Goal: Transaction & Acquisition: Subscribe to service/newsletter

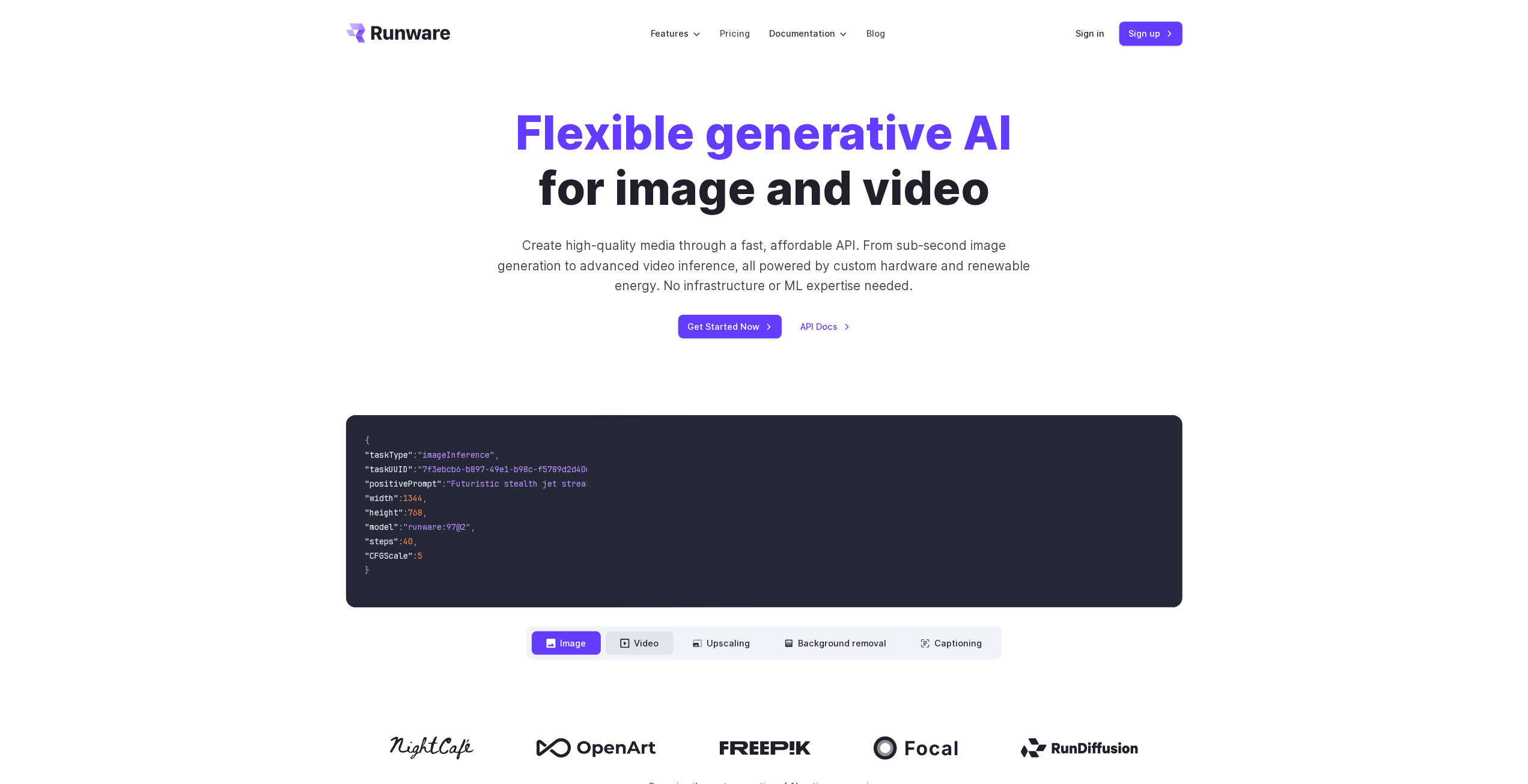
click at [648, 642] on button "Video" at bounding box center [639, 643] width 68 height 23
click at [733, 636] on button "Upscaling" at bounding box center [721, 643] width 87 height 23
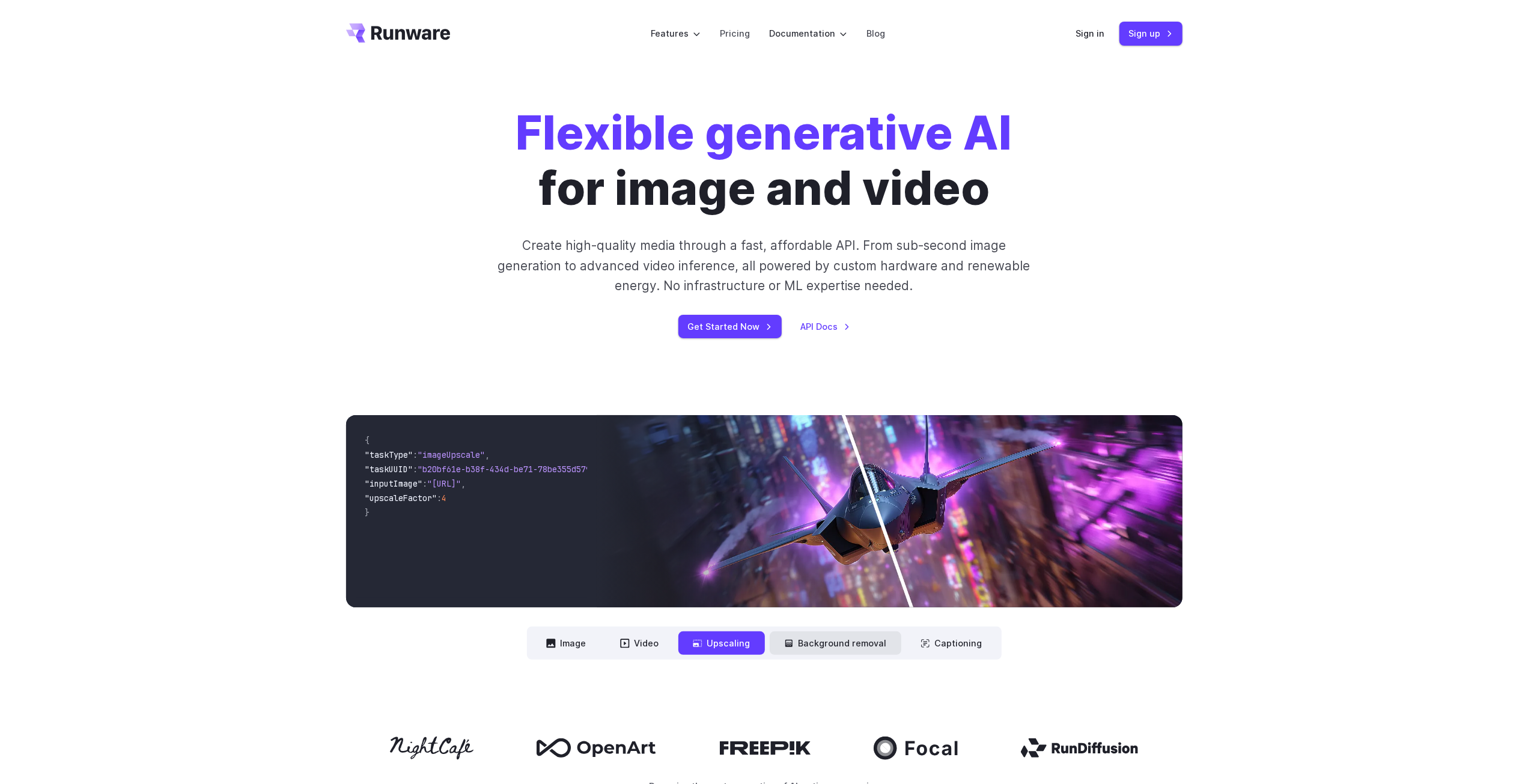
click at [824, 654] on button "Background removal" at bounding box center [836, 643] width 131 height 23
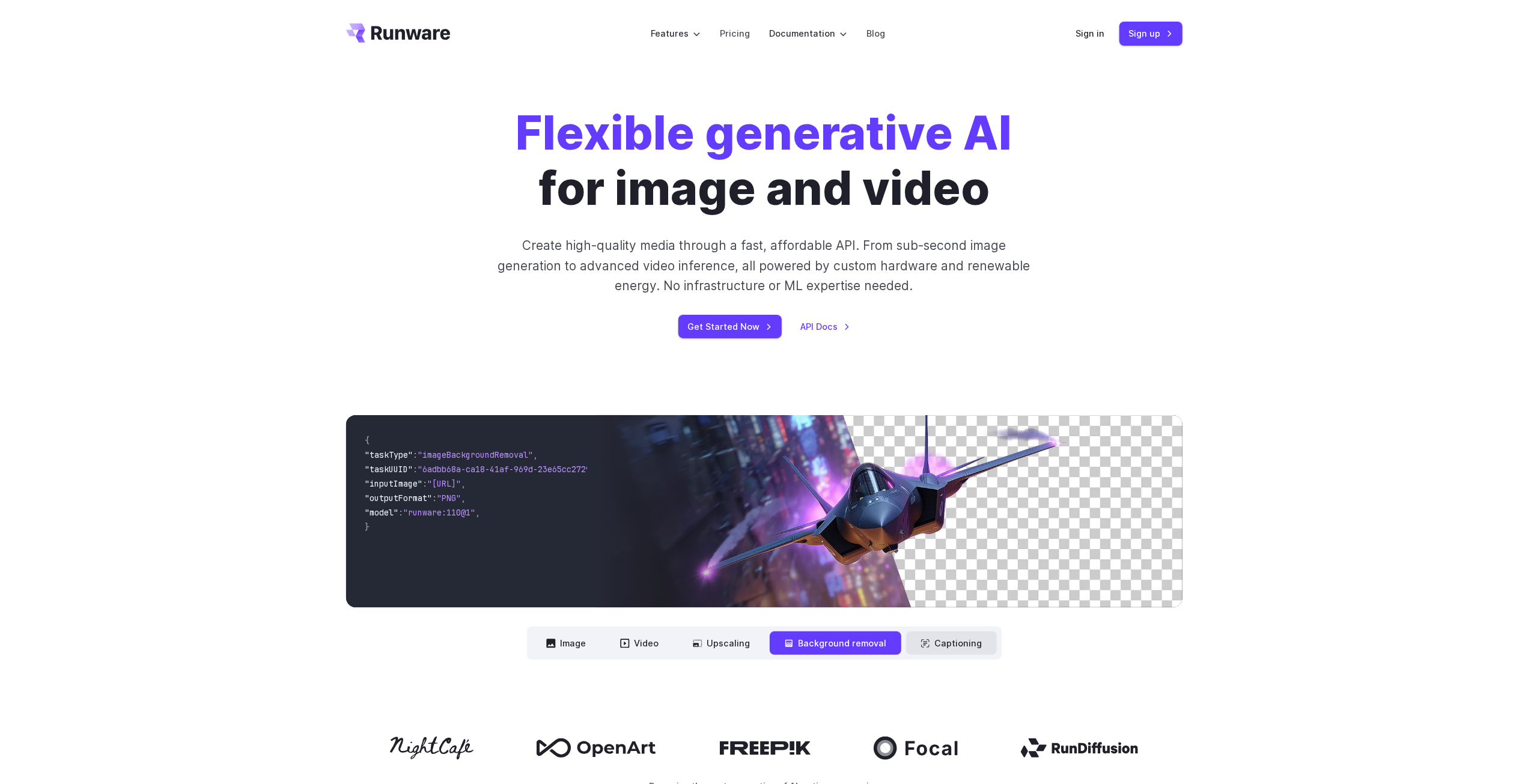
click at [943, 647] on button "Captioning" at bounding box center [952, 643] width 91 height 23
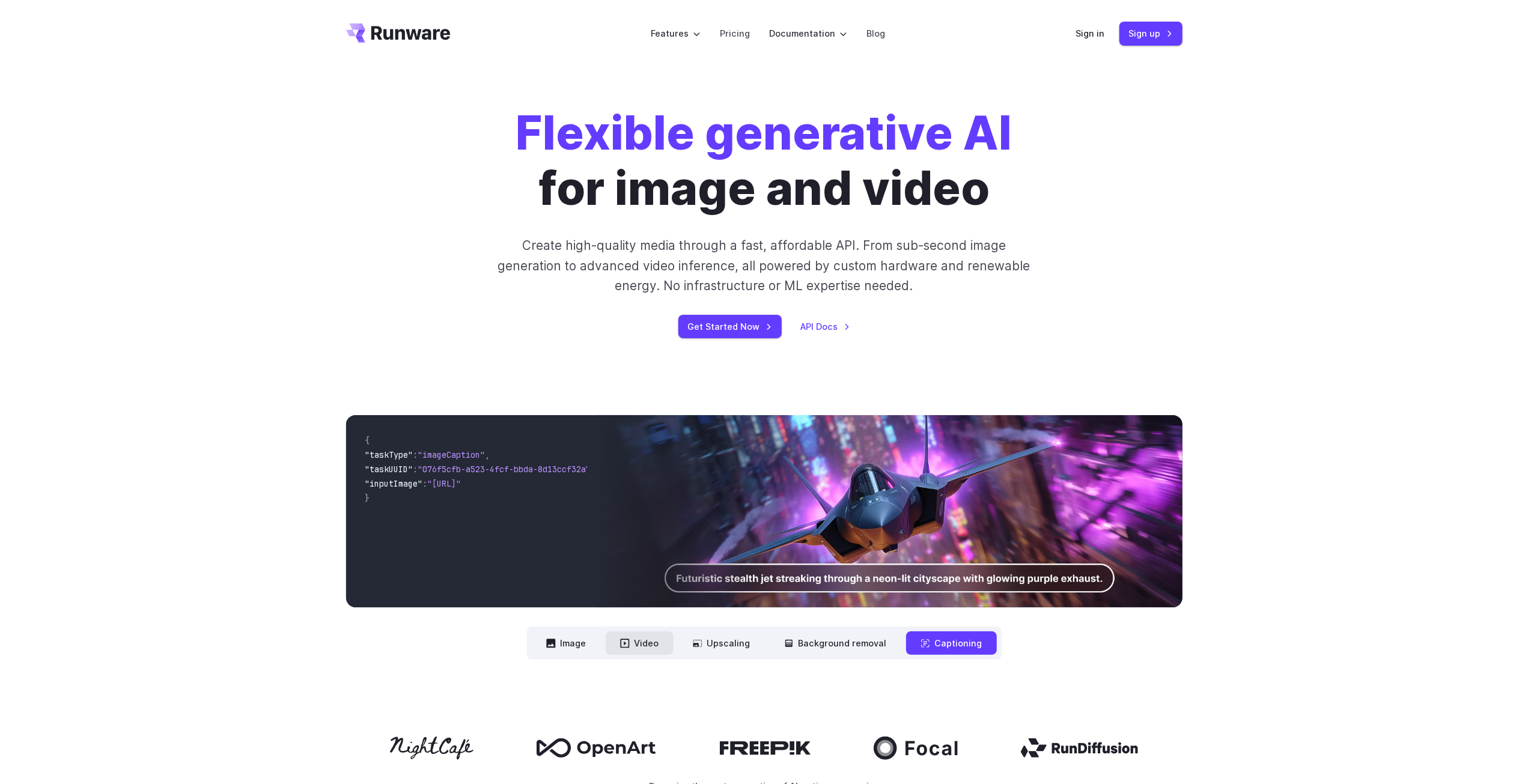
click at [650, 638] on button "Video" at bounding box center [639, 643] width 68 height 23
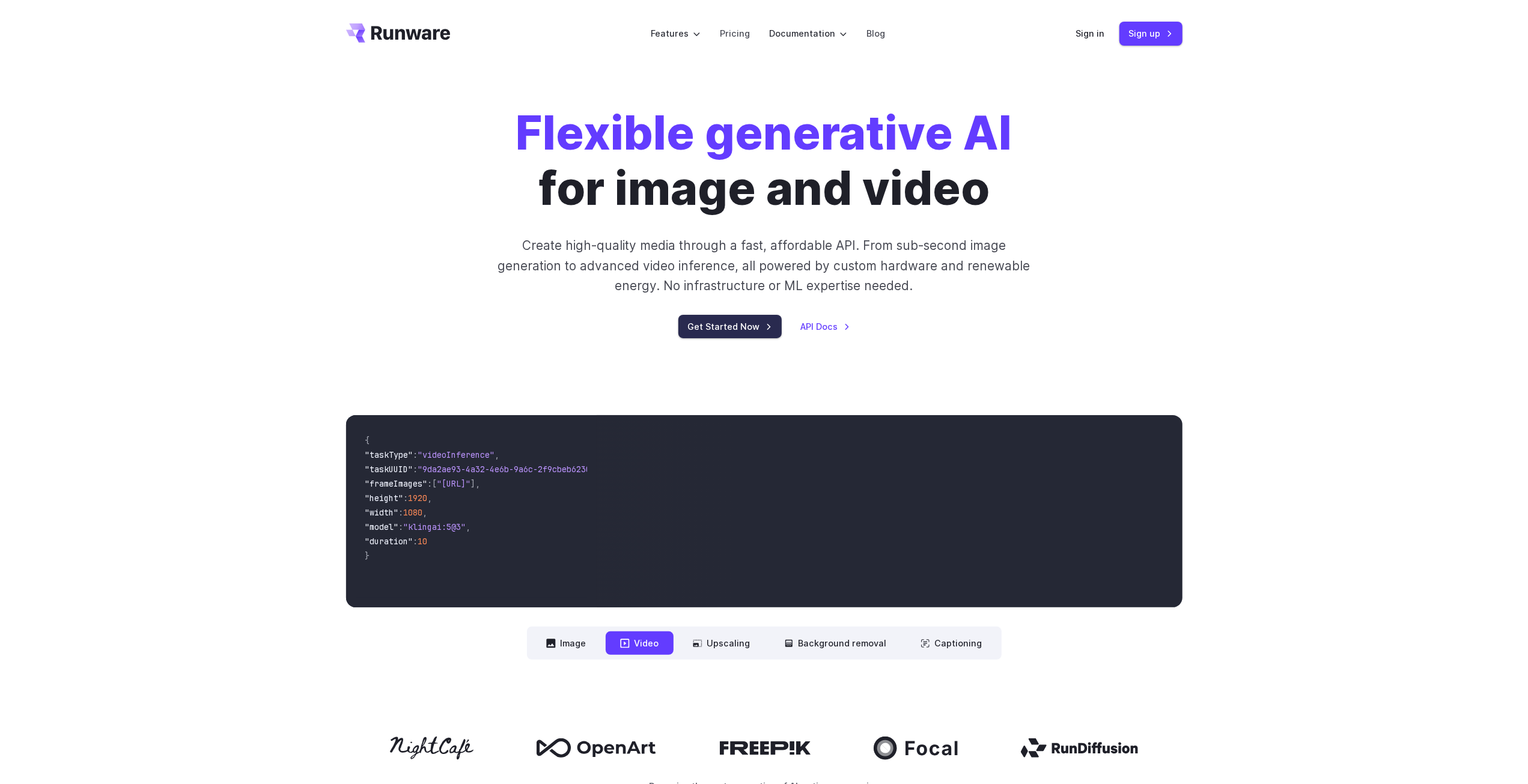
click at [763, 335] on link "Get Started Now" at bounding box center [730, 326] width 104 height 23
